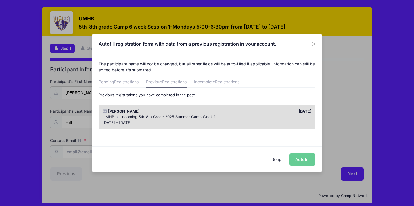
click at [187, 112] on div "[PERSON_NAME]" at bounding box center [153, 111] width 107 height 6
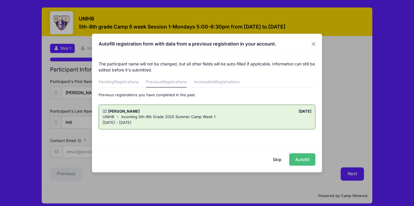
click at [307, 159] on button "Autofill" at bounding box center [302, 159] width 26 height 12
type input "[PERSON_NAME][EMAIL_ADDRESS][PERSON_NAME][DOMAIN_NAME]"
type input "[DATE]"
type input "[STREET_ADDRESS][PERSON_NAME]"
type input "[PERSON_NAME]"
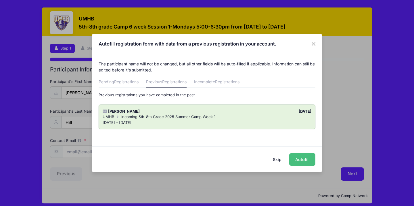
select select "[GEOGRAPHIC_DATA]"
type input "76513"
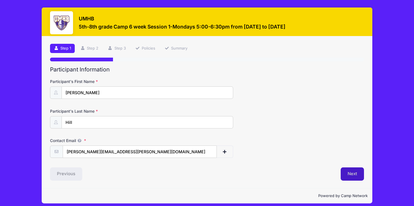
click at [358, 174] on button "Next" at bounding box center [352, 173] width 23 height 13
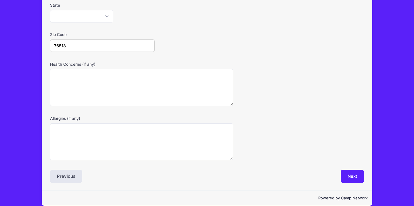
scroll to position [172, 0]
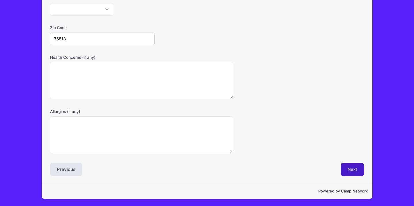
click at [352, 168] on button "Next" at bounding box center [352, 168] width 23 height 13
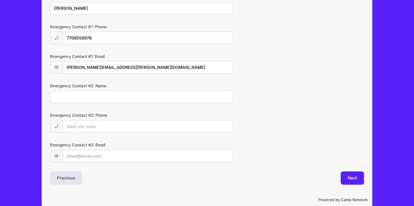
scroll to position [173, 0]
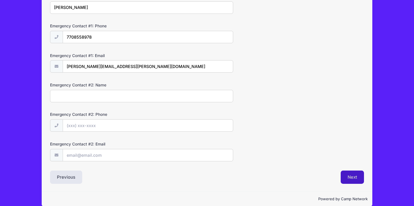
click at [351, 177] on button "Next" at bounding box center [352, 176] width 23 height 13
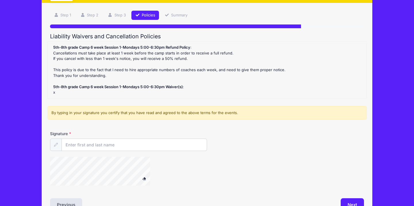
scroll to position [35, 0]
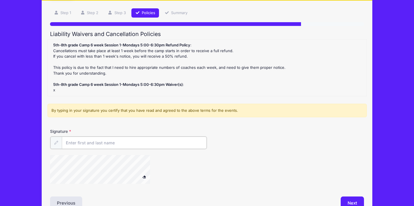
click at [174, 144] on input "Signature" at bounding box center [134, 142] width 145 height 12
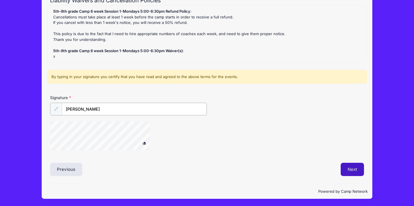
type input "[PERSON_NAME]"
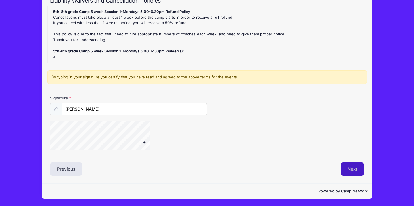
scroll to position [68, 0]
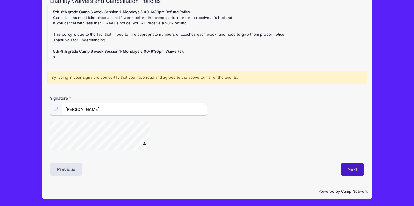
click at [348, 168] on button "Next" at bounding box center [352, 168] width 23 height 13
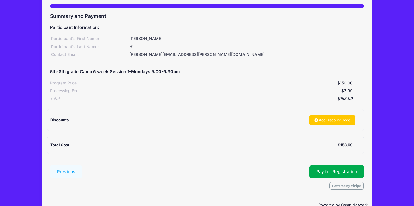
scroll to position [55, 0]
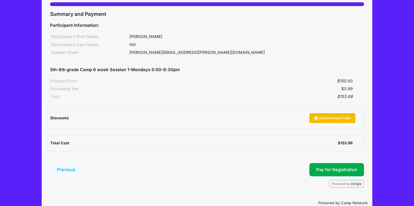
click at [334, 117] on link "Add Discount Code" at bounding box center [332, 118] width 46 height 10
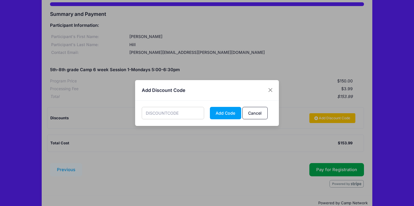
click at [181, 118] on input "text" at bounding box center [173, 113] width 63 height 12
click at [224, 114] on button "Add Code" at bounding box center [225, 113] width 31 height 12
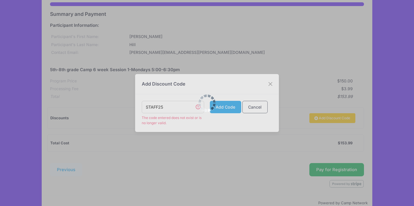
scroll to position [67, 0]
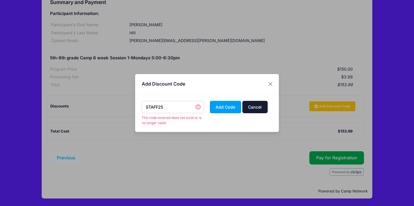
click at [260, 104] on button "Cancel" at bounding box center [254, 107] width 25 height 12
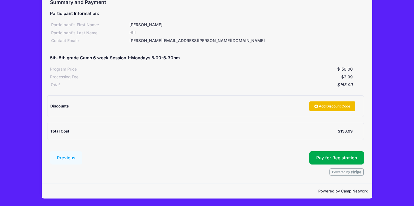
click at [322, 106] on link "Add Discount Code" at bounding box center [332, 106] width 46 height 10
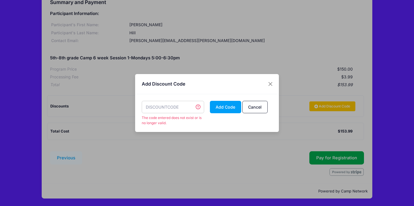
click at [176, 105] on input "text" at bounding box center [173, 107] width 63 height 12
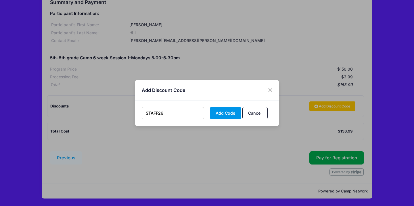
type input "STAFF26"
click at [225, 114] on button "Add Code" at bounding box center [225, 113] width 31 height 12
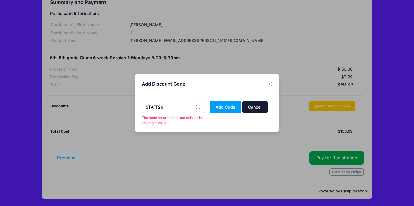
click at [259, 107] on button "Cancel" at bounding box center [254, 107] width 25 height 12
